Goal: Transaction & Acquisition: Purchase product/service

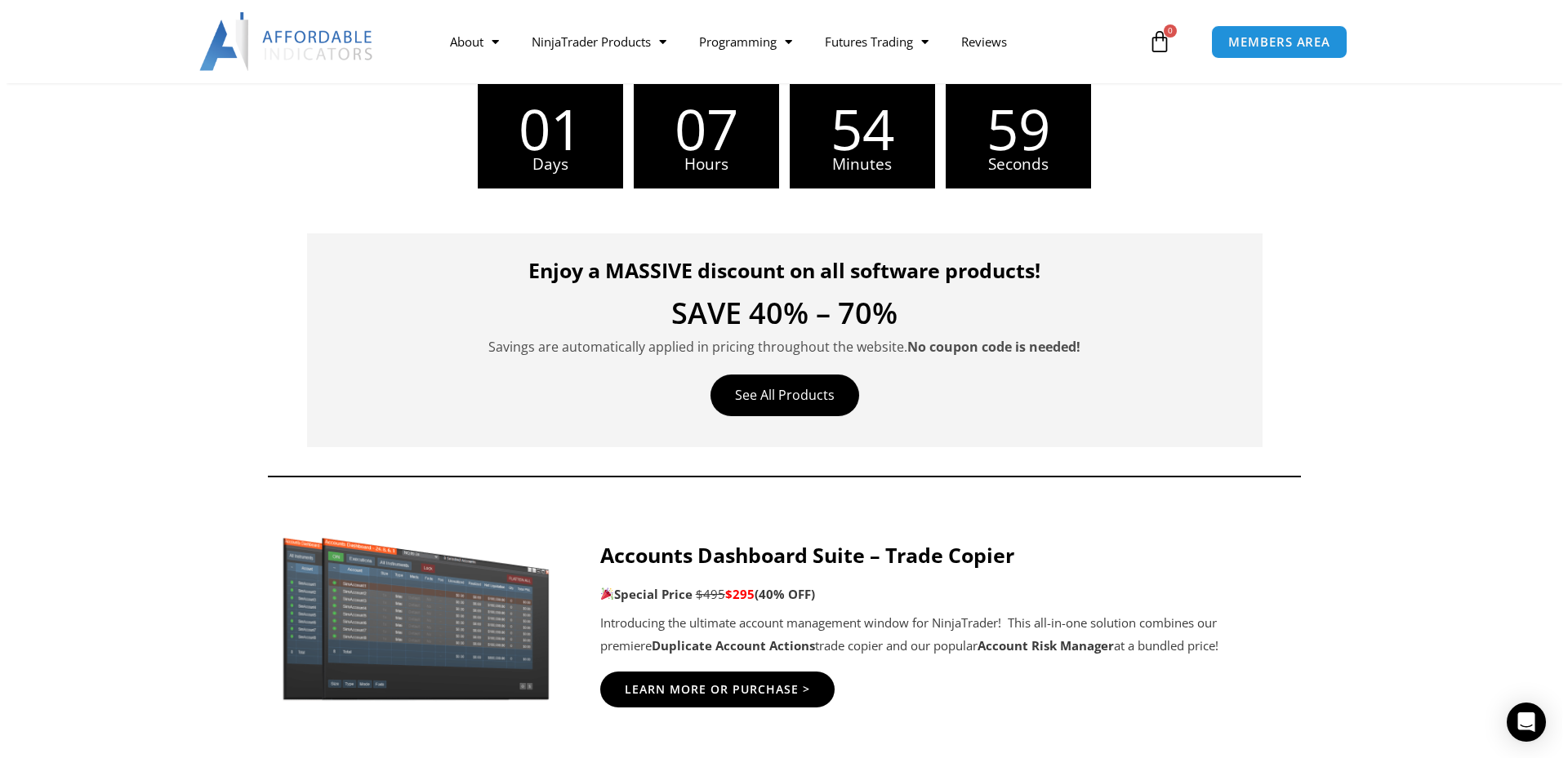
scroll to position [490, 0]
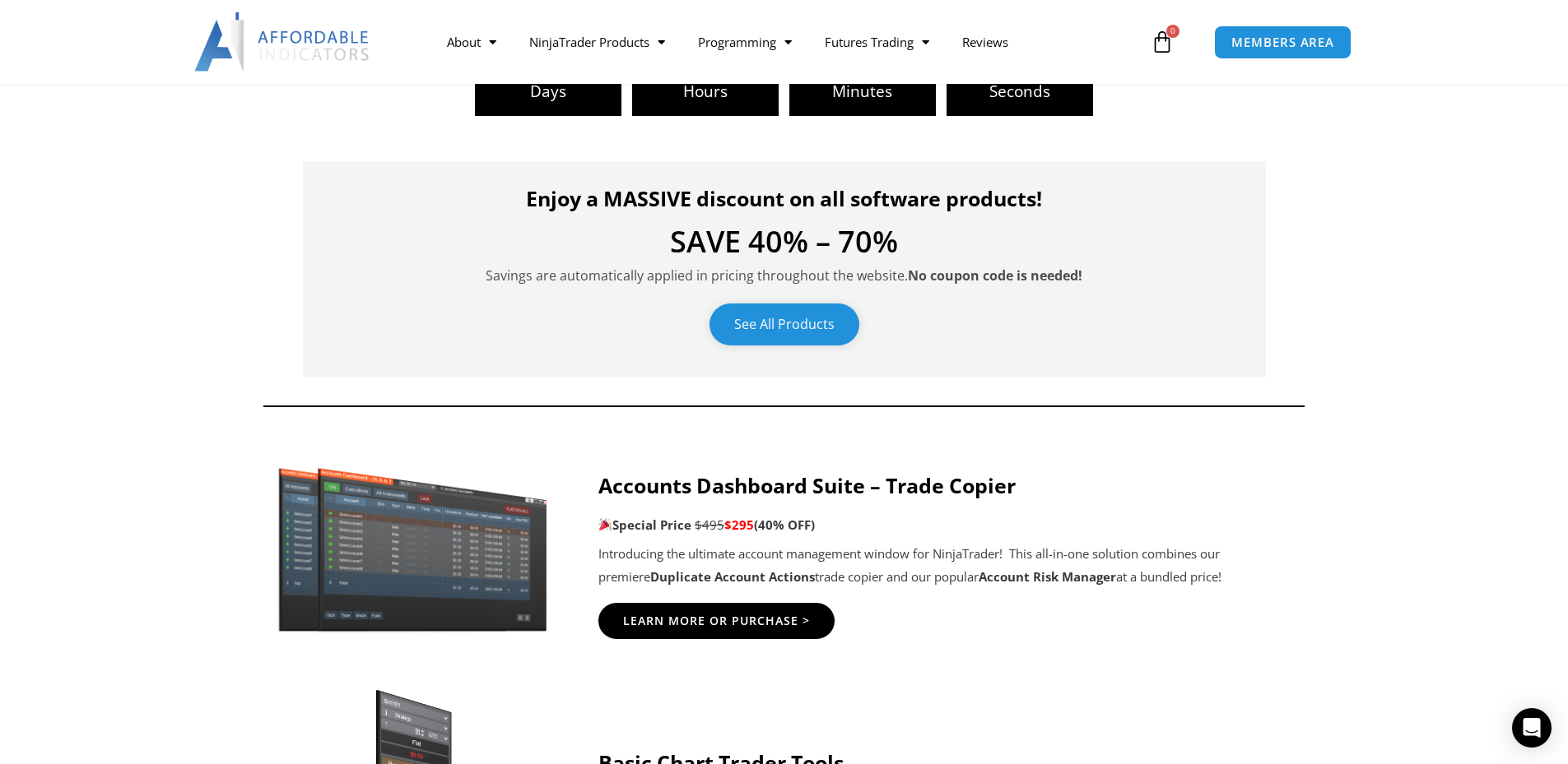
click at [777, 329] on link "See All Products" at bounding box center [784, 324] width 150 height 42
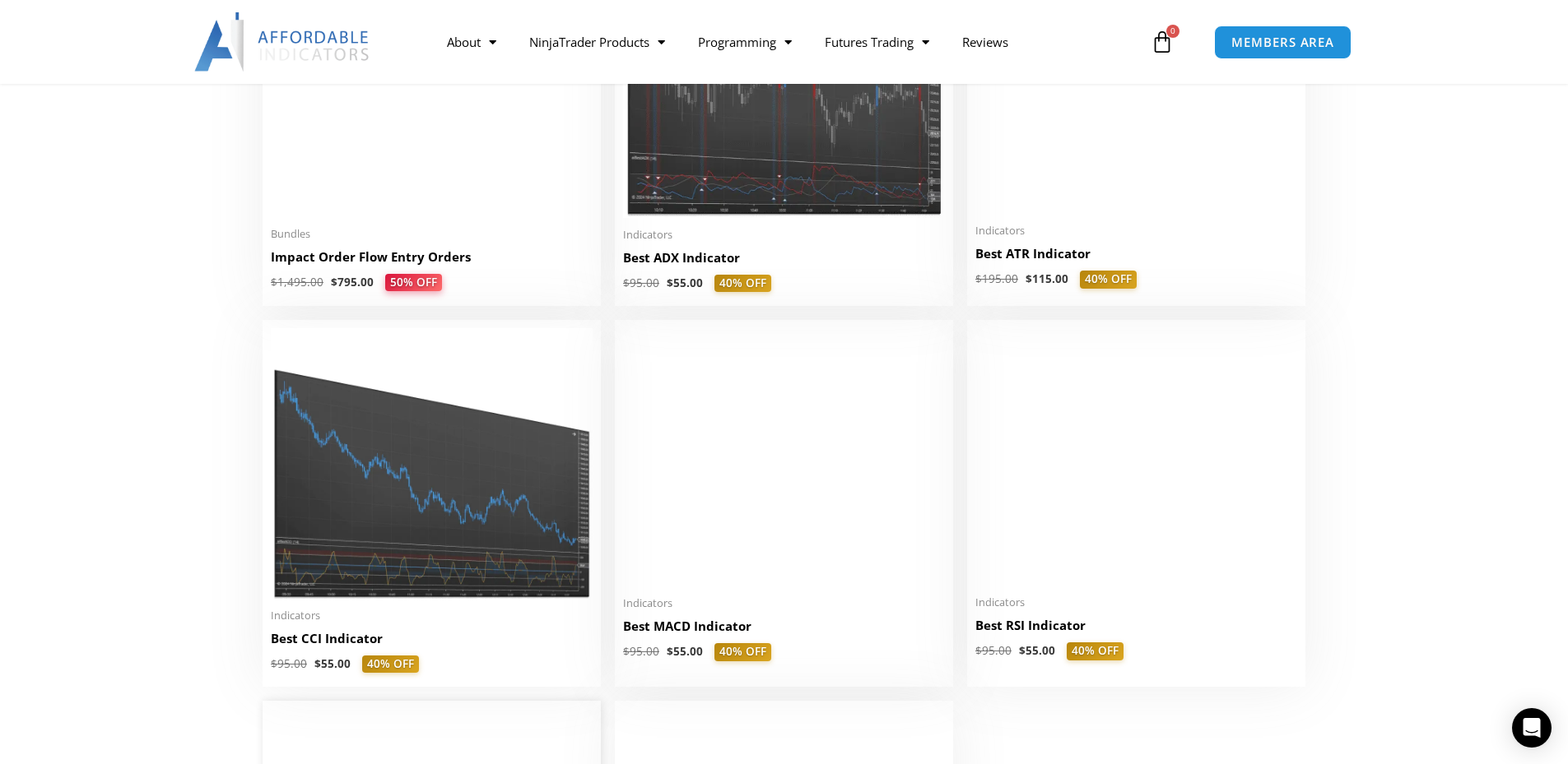
scroll to position [2962, 0]
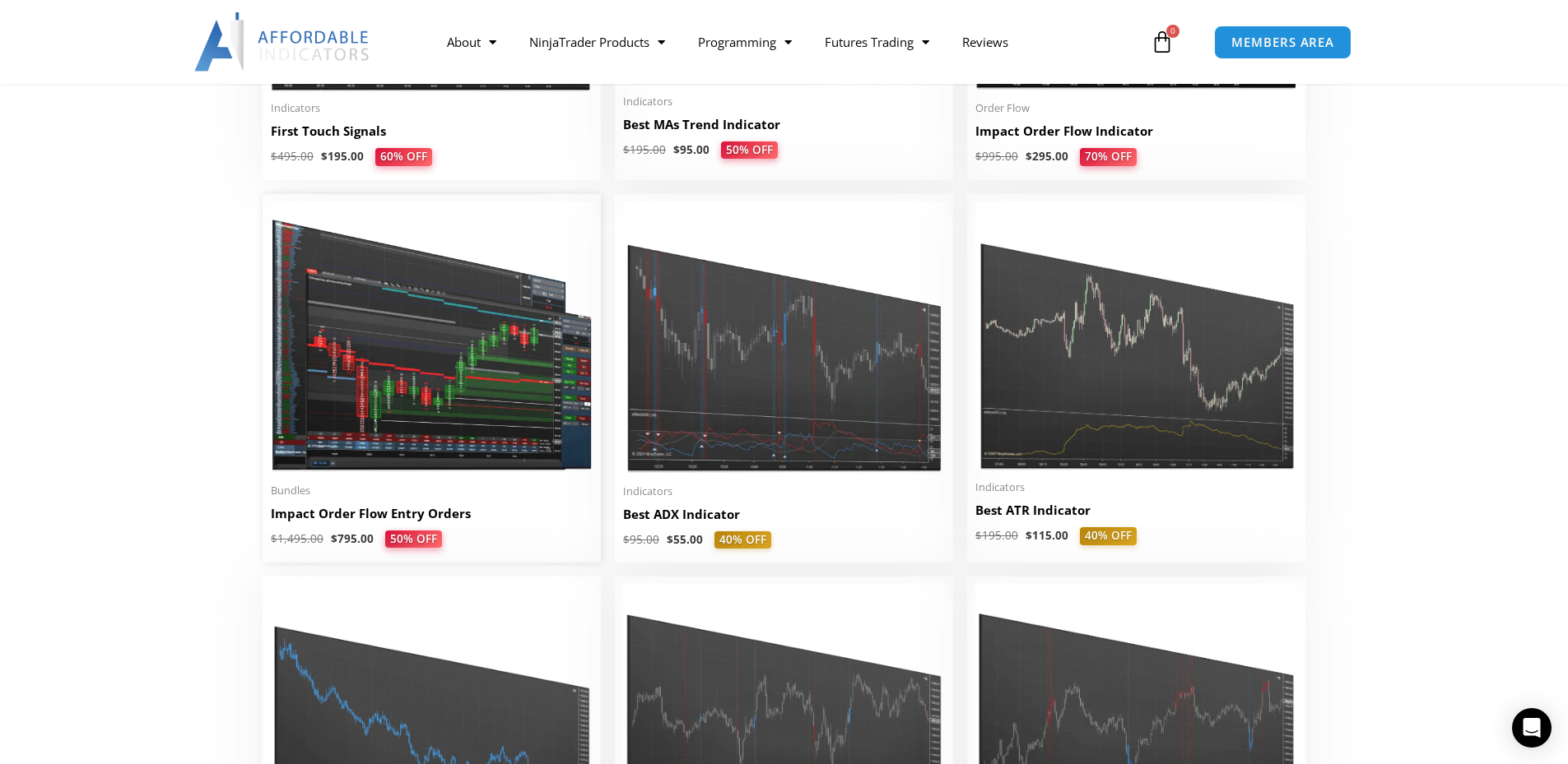
click at [392, 366] on img at bounding box center [432, 338] width 322 height 272
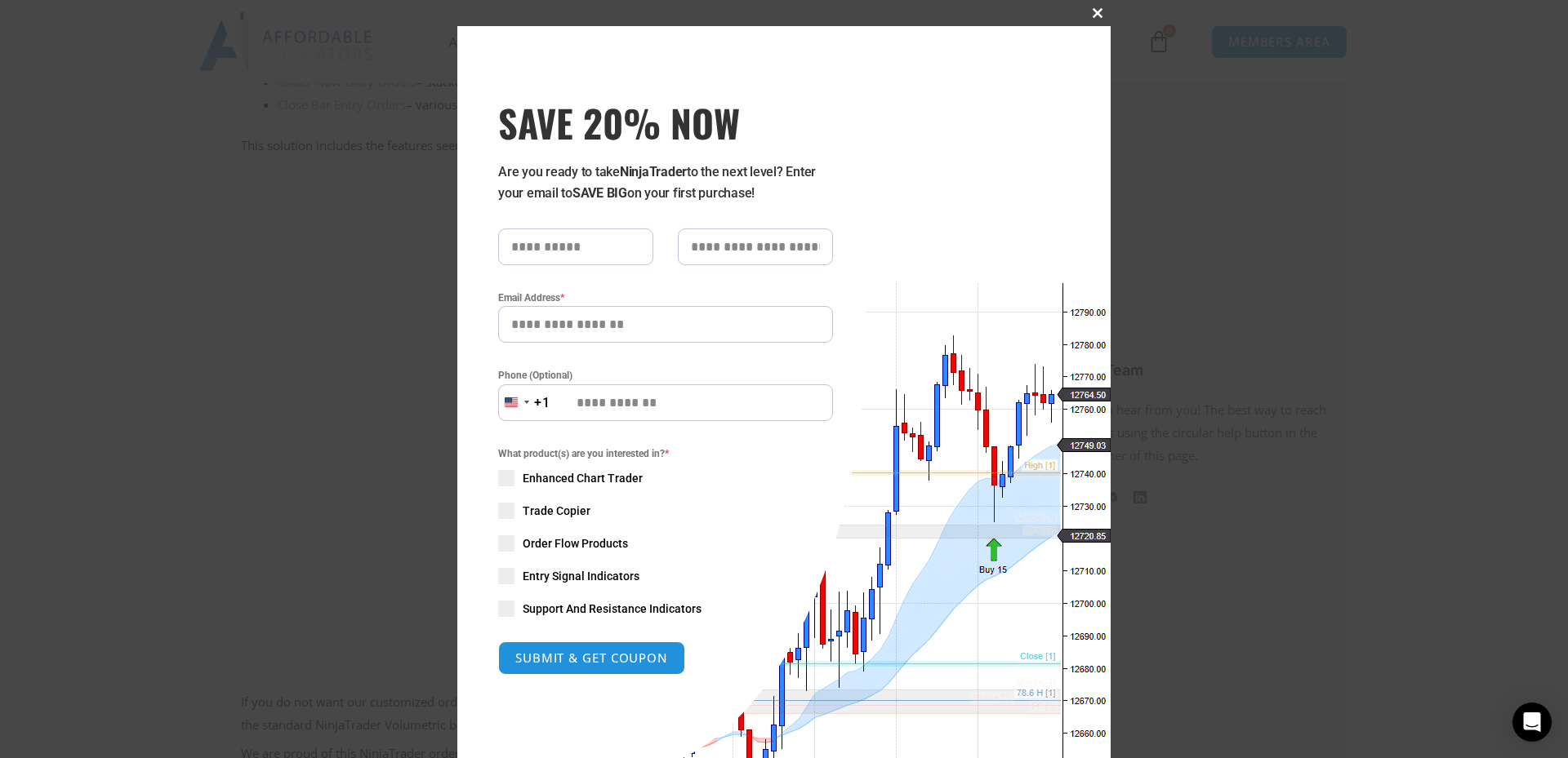
click at [1092, 12] on span at bounding box center [1097, 13] width 27 height 10
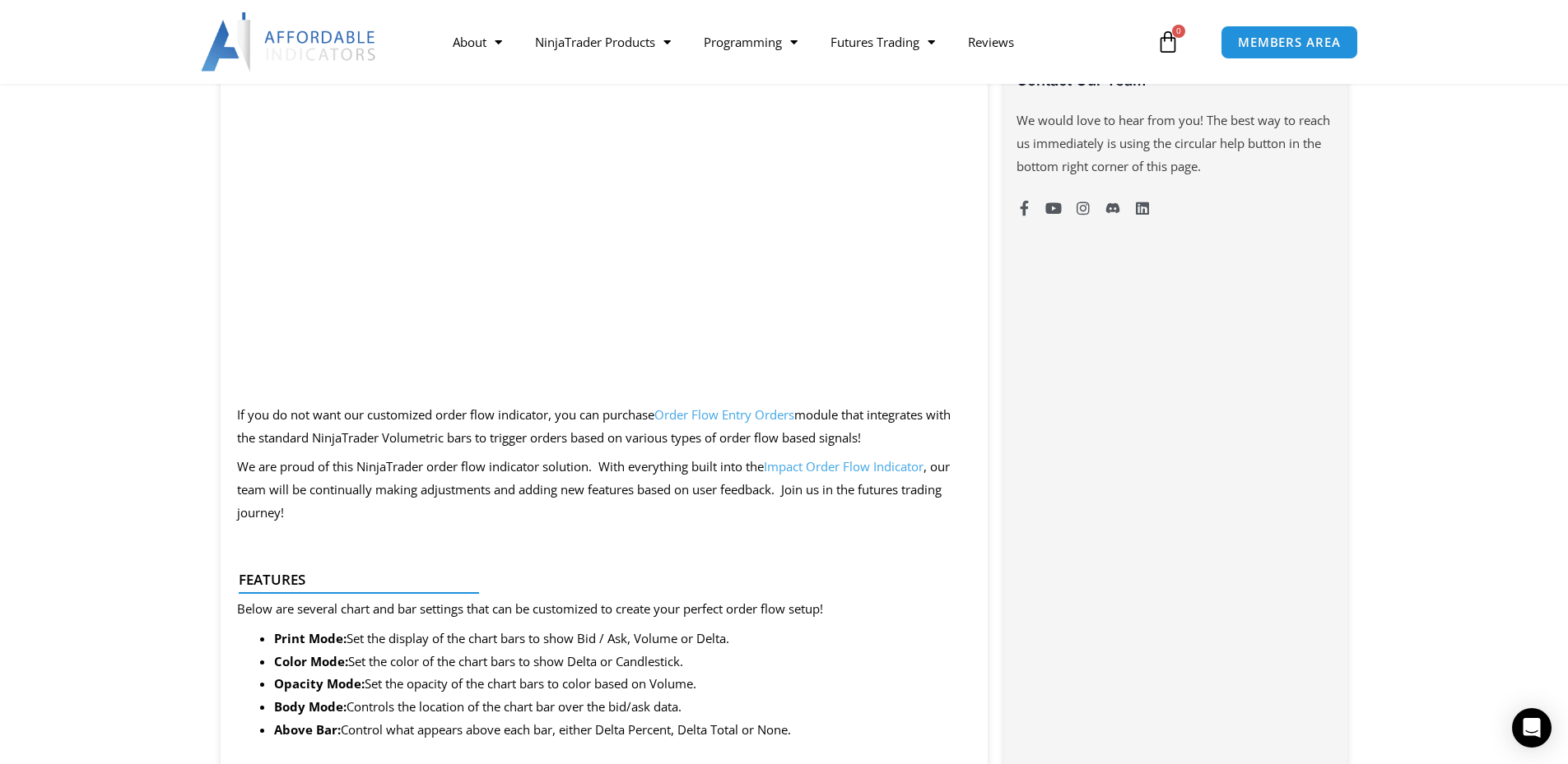
scroll to position [987, 0]
